Goal: Information Seeking & Learning: Compare options

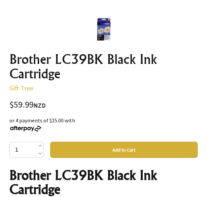
scroll to position [236, 0]
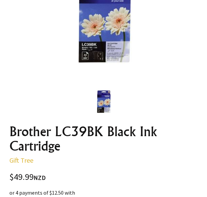
scroll to position [168, 0]
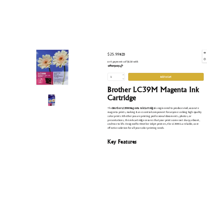
scroll to position [168, 0]
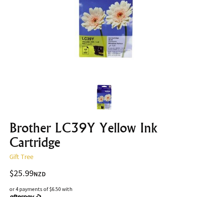
scroll to position [202, 0]
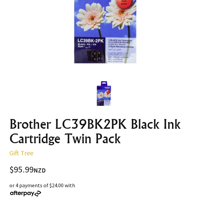
scroll to position [202, 0]
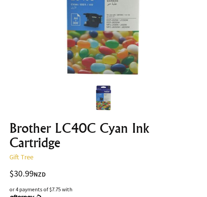
scroll to position [135, 0]
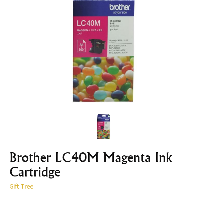
scroll to position [101, 0]
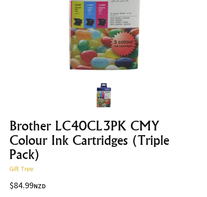
scroll to position [202, 0]
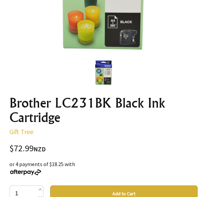
scroll to position [202, 0]
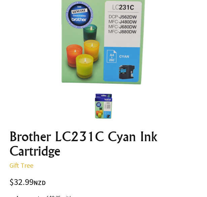
scroll to position [168, 0]
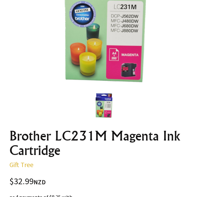
scroll to position [202, 0]
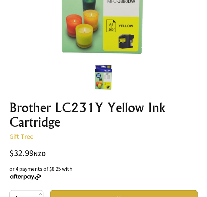
scroll to position [202, 0]
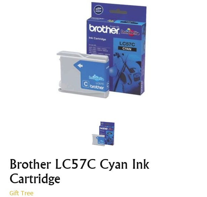
scroll to position [101, 0]
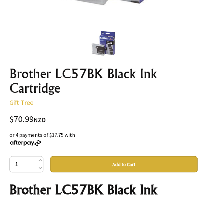
scroll to position [236, 0]
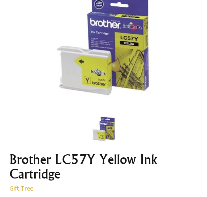
scroll to position [236, 0]
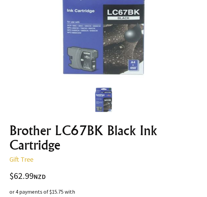
scroll to position [202, 0]
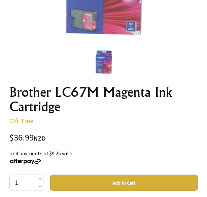
scroll to position [202, 0]
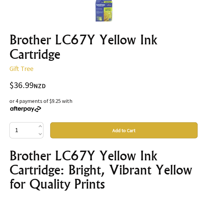
scroll to position [270, 0]
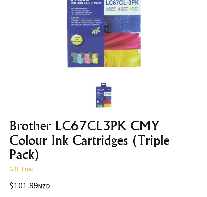
scroll to position [202, 0]
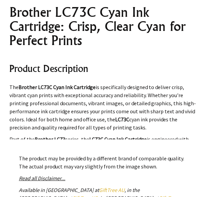
scroll to position [371, 0]
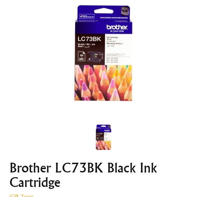
scroll to position [168, 0]
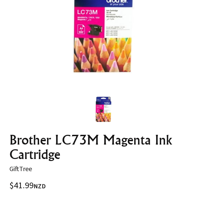
scroll to position [168, 0]
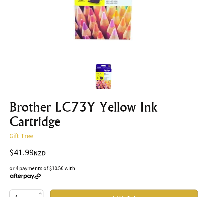
scroll to position [202, 0]
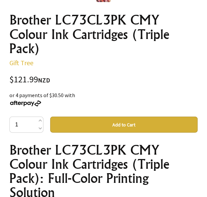
scroll to position [337, 0]
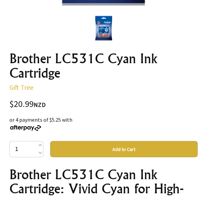
scroll to position [236, 0]
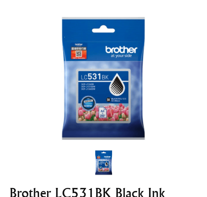
scroll to position [202, 0]
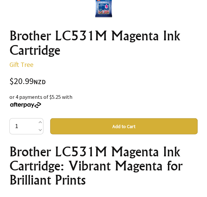
scroll to position [270, 0]
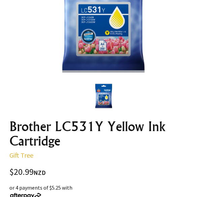
scroll to position [168, 0]
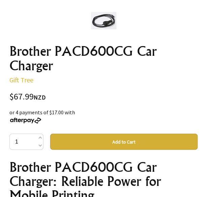
scroll to position [202, 0]
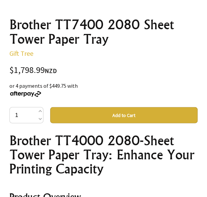
scroll to position [337, 0]
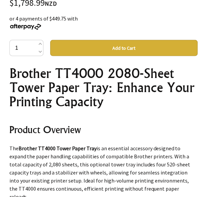
click at [24, 101] on h1 "Brother TT4000 2080-Sheet Tower Paper Tray: Enhance Your Printing Capacity" at bounding box center [103, 87] width 188 height 42
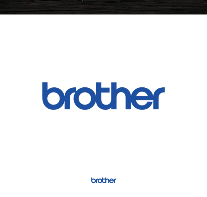
scroll to position [67, 0]
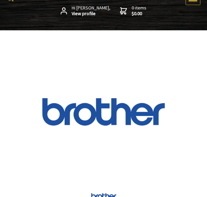
click at [36, 72] on div at bounding box center [103, 112] width 188 height 126
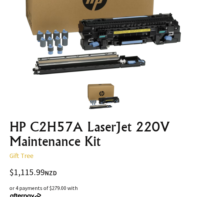
scroll to position [168, 0]
